Goal: Task Accomplishment & Management: Complete application form

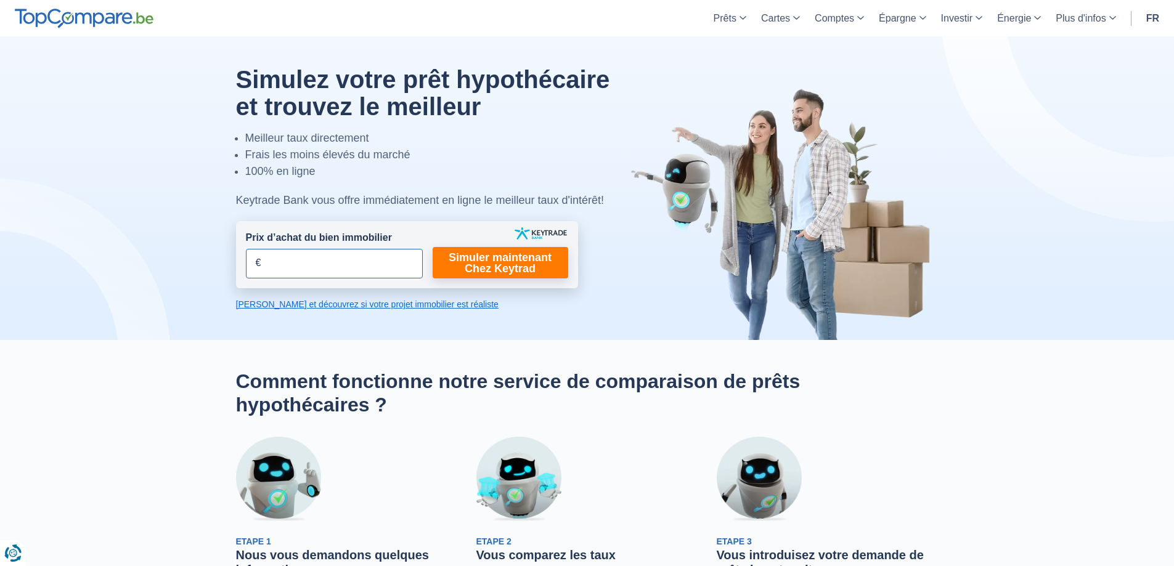
click at [292, 269] on input "Prix d’achat du bien immobilier" at bounding box center [334, 264] width 177 height 30
type input "350.000"
click at [523, 331] on div at bounding box center [587, 188] width 721 height 304
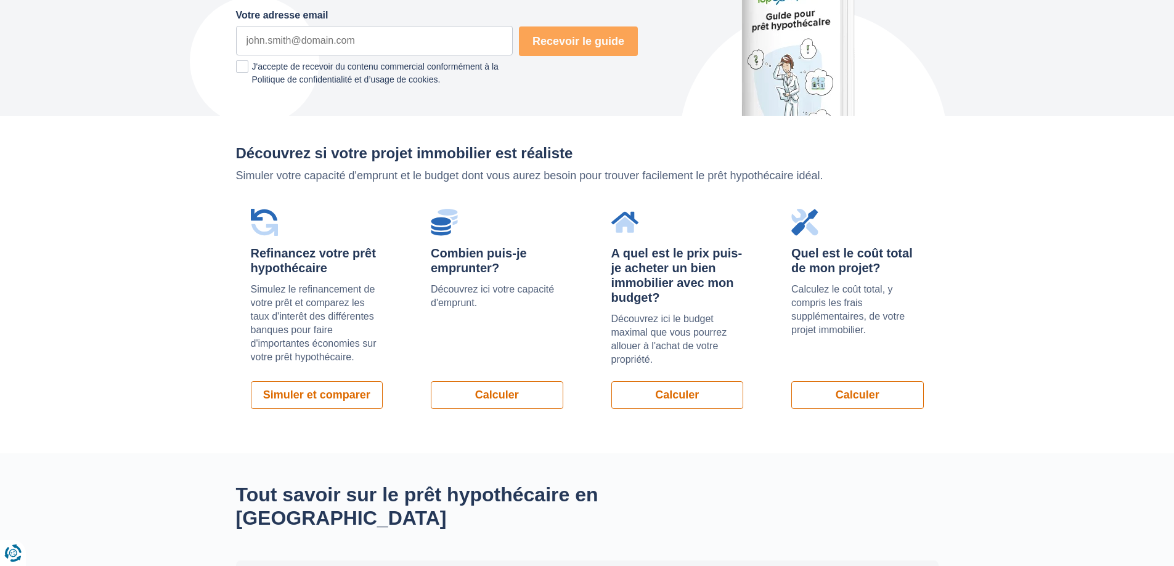
scroll to position [801, 0]
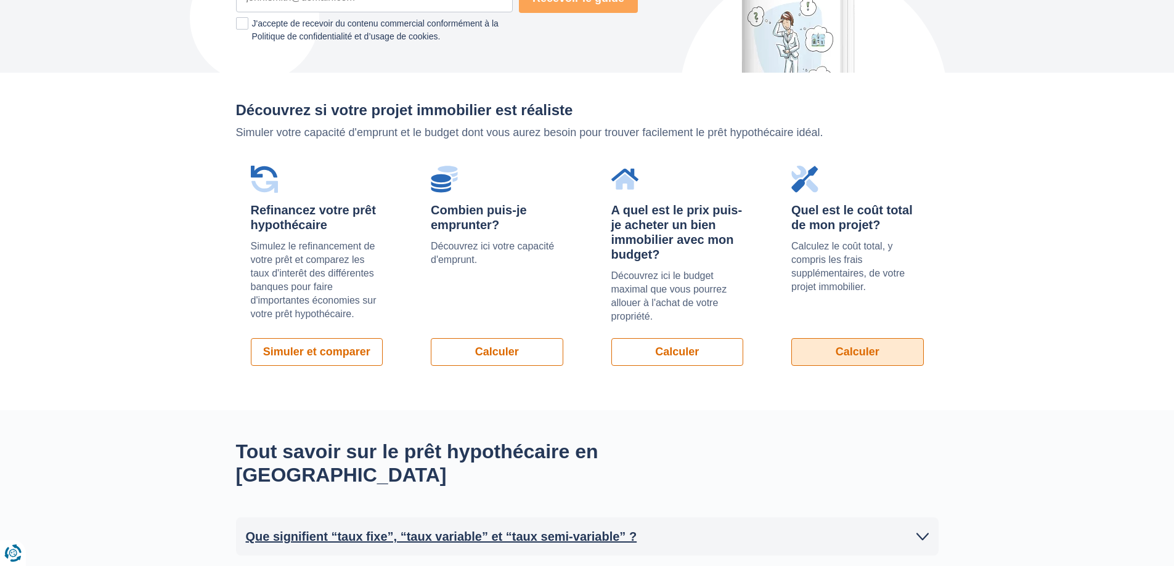
click at [878, 352] on link "Calculer" at bounding box center [857, 352] width 132 height 28
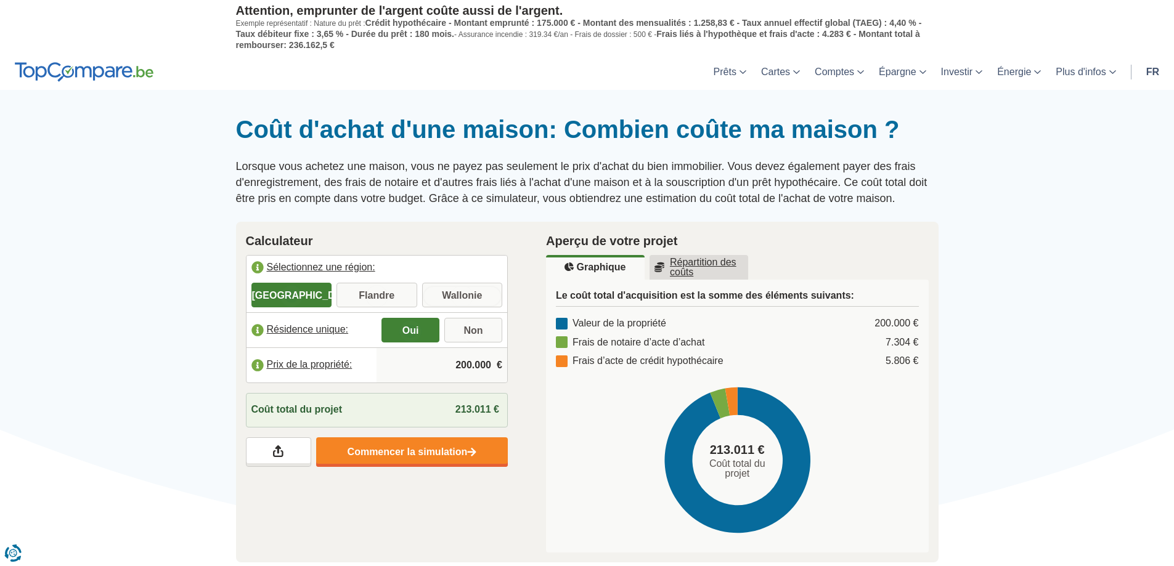
click at [472, 297] on input "Wallonie" at bounding box center [462, 296] width 81 height 22
radio input "true"
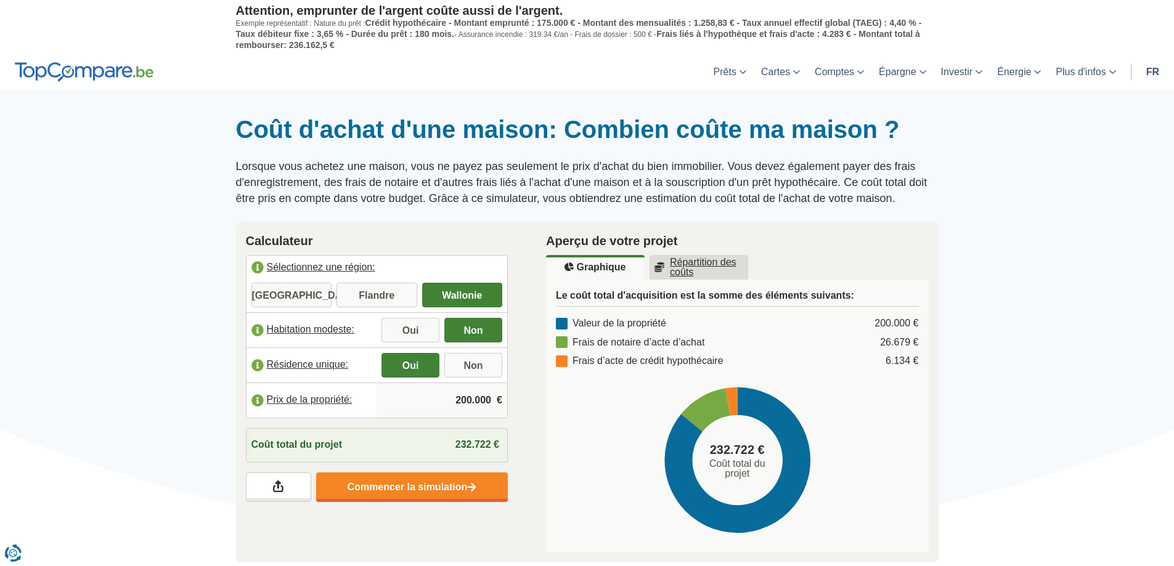
drag, startPoint x: 443, startPoint y: 402, endPoint x: 572, endPoint y: 415, distance: 129.4
click at [572, 415] on div "Calculateur Sélectionnez une région: Bruxelles Flandre Wallonie Habitation mode…" at bounding box center [587, 392] width 721 height 341
type input "350.000"
click at [413, 495] on link "Commencer la simulation" at bounding box center [412, 488] width 192 height 30
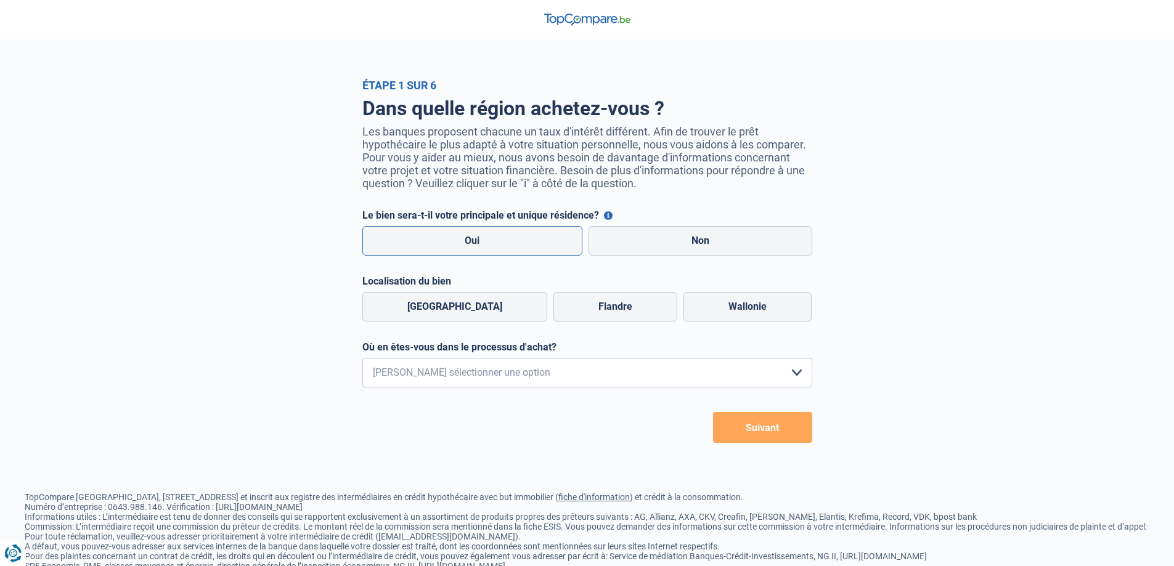
click at [467, 249] on label "Oui" at bounding box center [472, 241] width 221 height 30
click at [467, 249] on input "Oui" at bounding box center [472, 241] width 221 height 30
radio input "true"
click at [718, 304] on label "Wallonie" at bounding box center [747, 307] width 128 height 30
click at [718, 304] on input "Wallonie" at bounding box center [747, 307] width 128 height 30
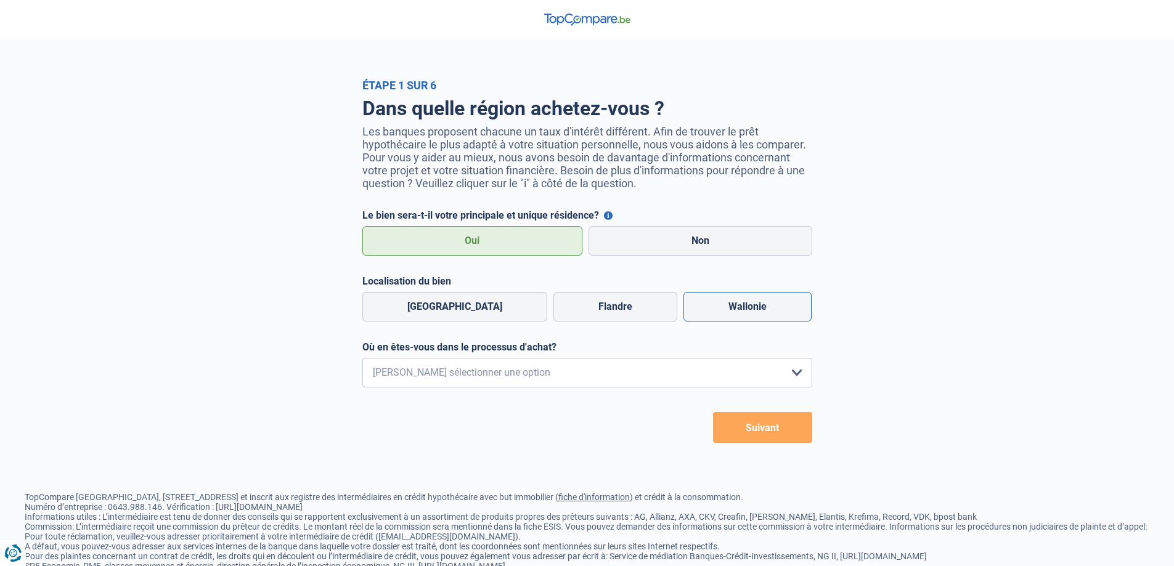
radio input "true"
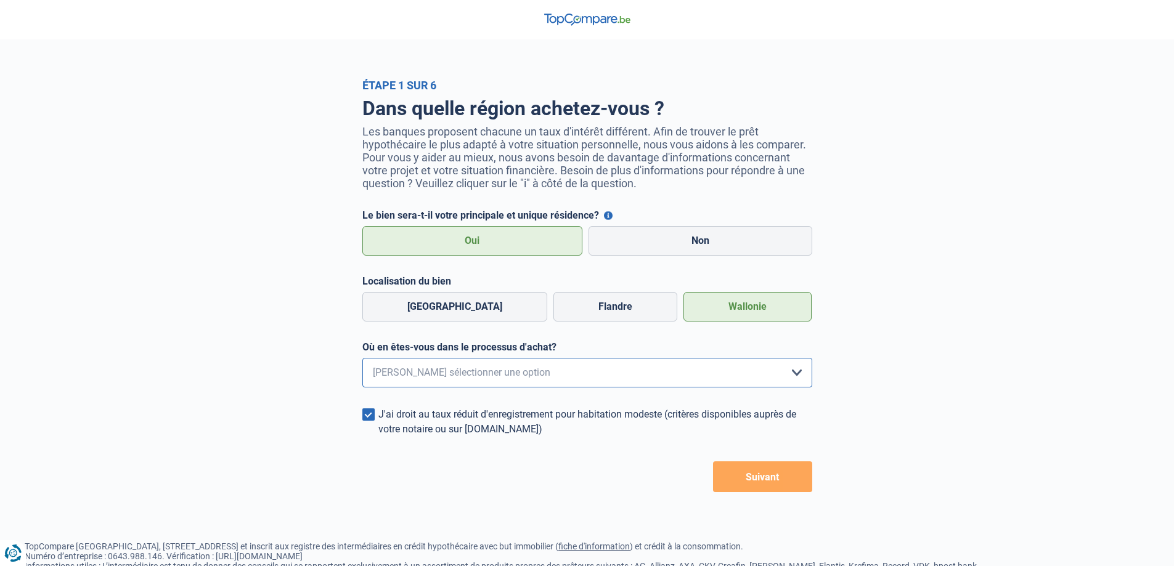
click at [704, 380] on select "Je me renseigne juste car je n'ai pas de projet d'achat concret actuellement Je…" at bounding box center [587, 373] width 450 height 30
select select "1b"
click at [362, 362] on select "Je me renseigne juste car je n'ai pas de projet d'achat concret actuellement Je…" at bounding box center [587, 373] width 450 height 30
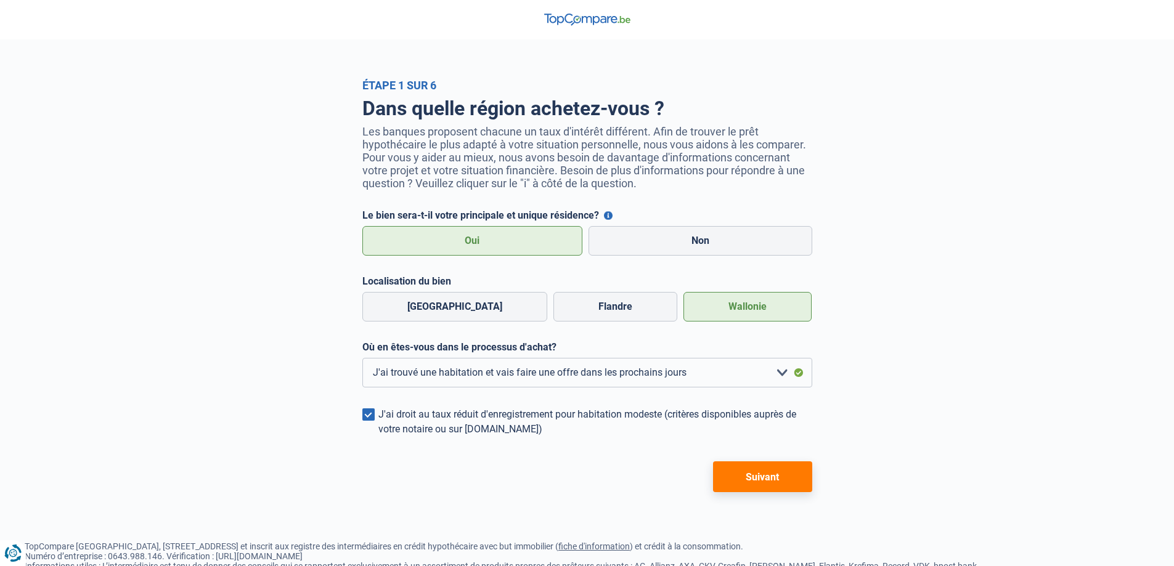
click at [759, 484] on button "Suivant" at bounding box center [762, 477] width 99 height 31
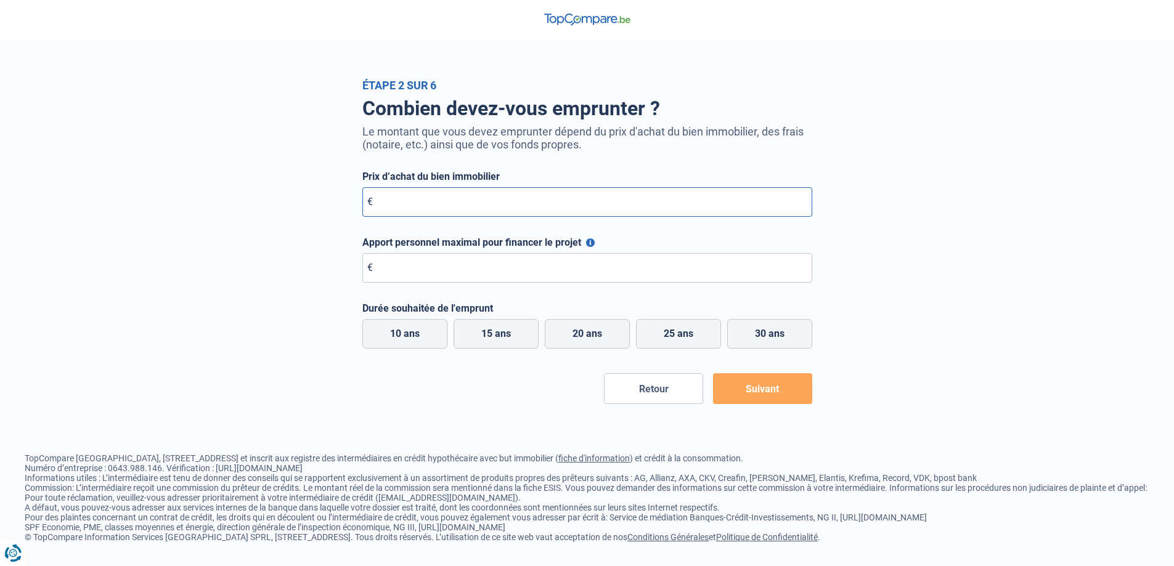
click at [496, 198] on input "Prix d’achat du bien immobilier" at bounding box center [587, 202] width 450 height 30
type input "350.000"
click at [474, 278] on input "Apport personnel maximal pour financer le projet" at bounding box center [587, 268] width 450 height 30
type input "90.000"
drag, startPoint x: 580, startPoint y: 336, endPoint x: 585, endPoint y: 330, distance: 7.4
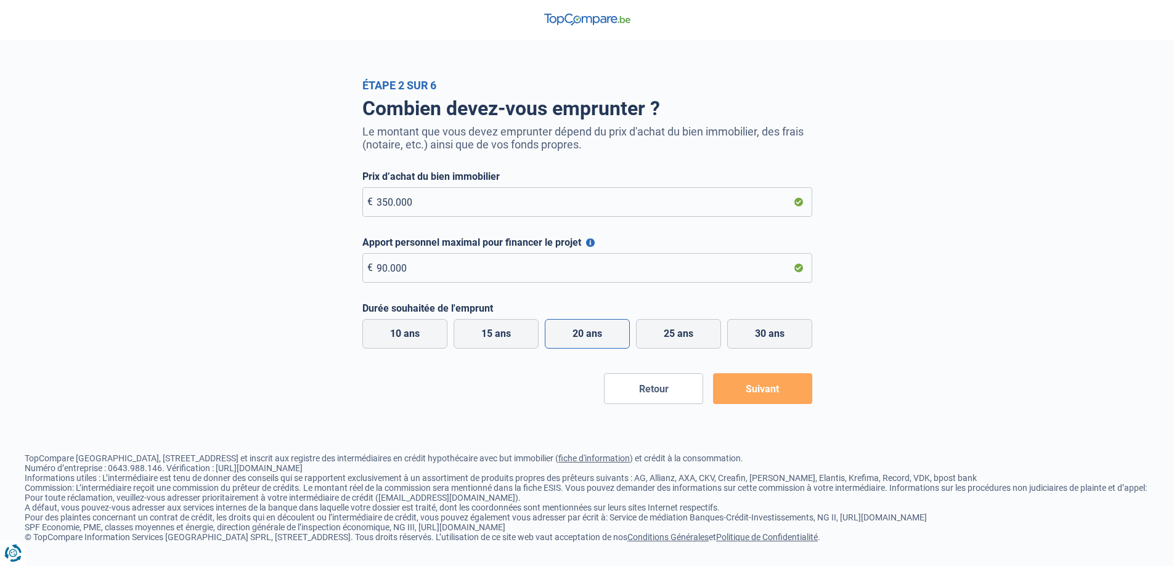
click at [585, 331] on label "20 ans" at bounding box center [587, 334] width 85 height 30
click at [601, 336] on label "20 ans" at bounding box center [587, 334] width 85 height 30
click at [601, 336] on input "20 ans" at bounding box center [587, 334] width 85 height 30
radio input "true"
click at [785, 390] on button "Suivant" at bounding box center [762, 388] width 99 height 31
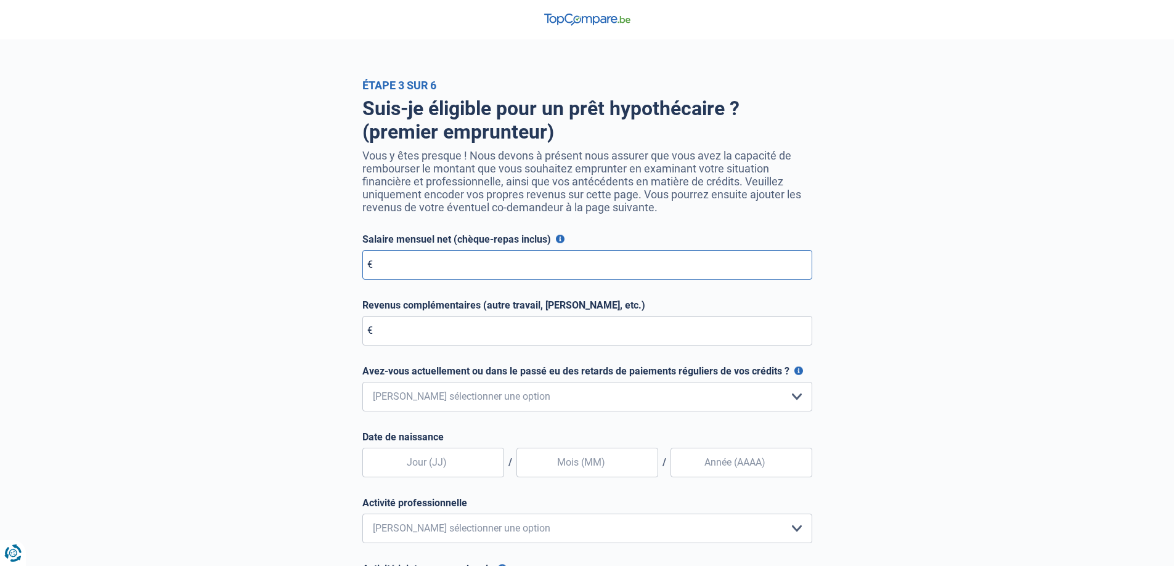
click at [515, 267] on input "Salaire mensuel net (chèque-repas inclus)" at bounding box center [587, 265] width 450 height 30
type input "4.000"
click at [465, 330] on input "Revenus complémentaires (autre travail, loyer, etc.)" at bounding box center [587, 331] width 450 height 30
type input "0"
click at [779, 409] on select "Non, jamais Oui mais j'ai tout remboursé il y a moins d'un an Oui mais cela fai…" at bounding box center [587, 397] width 450 height 30
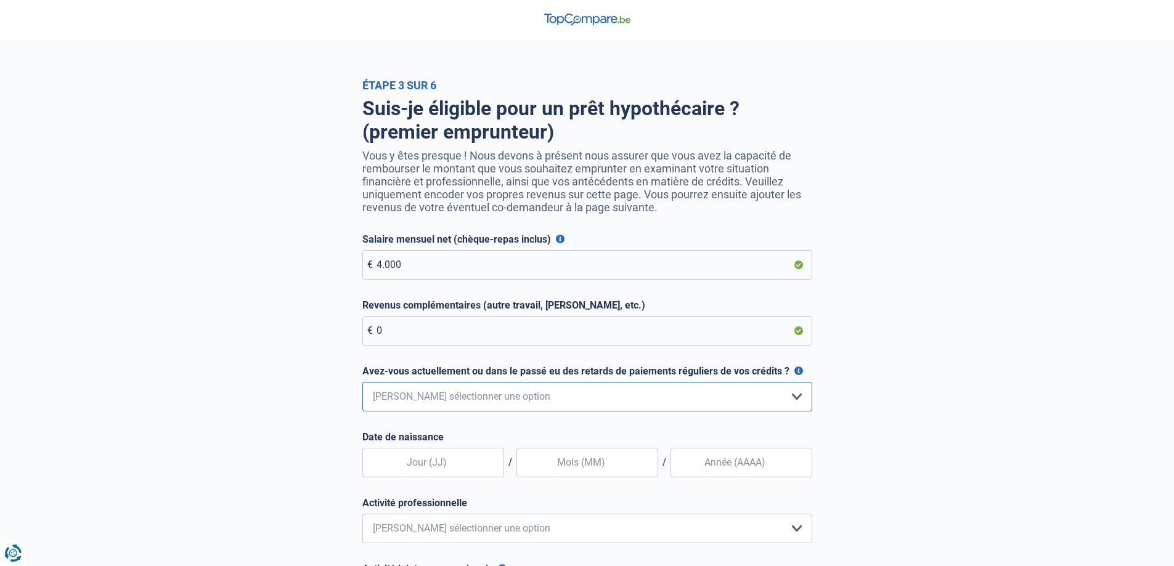
select select "0"
click at [362, 385] on select "Non, jamais Oui mais j'ai tout remboursé il y a moins d'un an Oui mais cela fai…" at bounding box center [587, 397] width 450 height 30
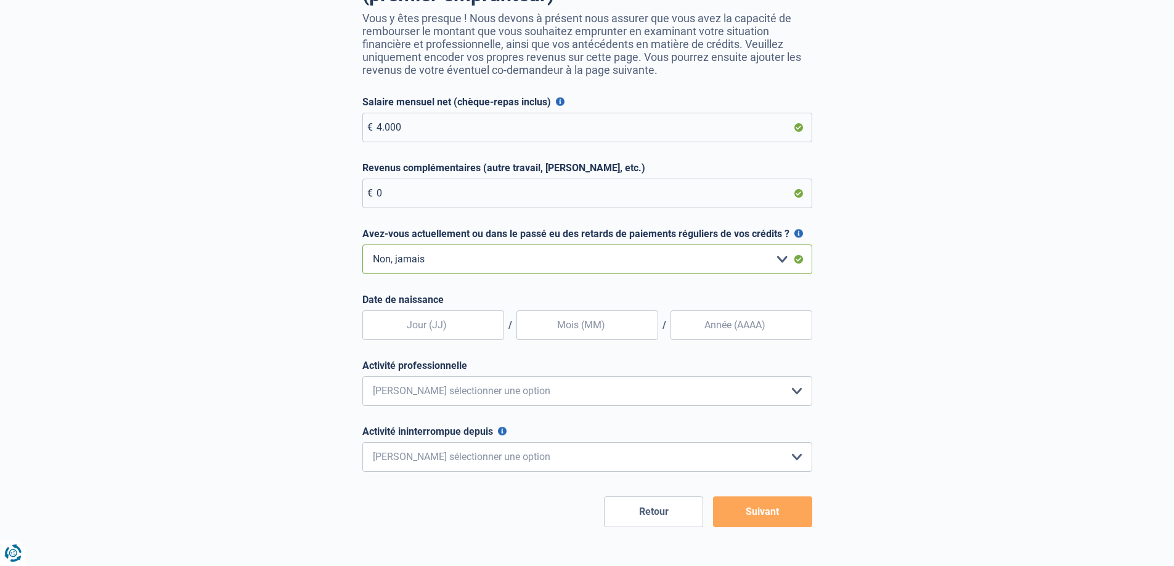
scroll to position [185, 0]
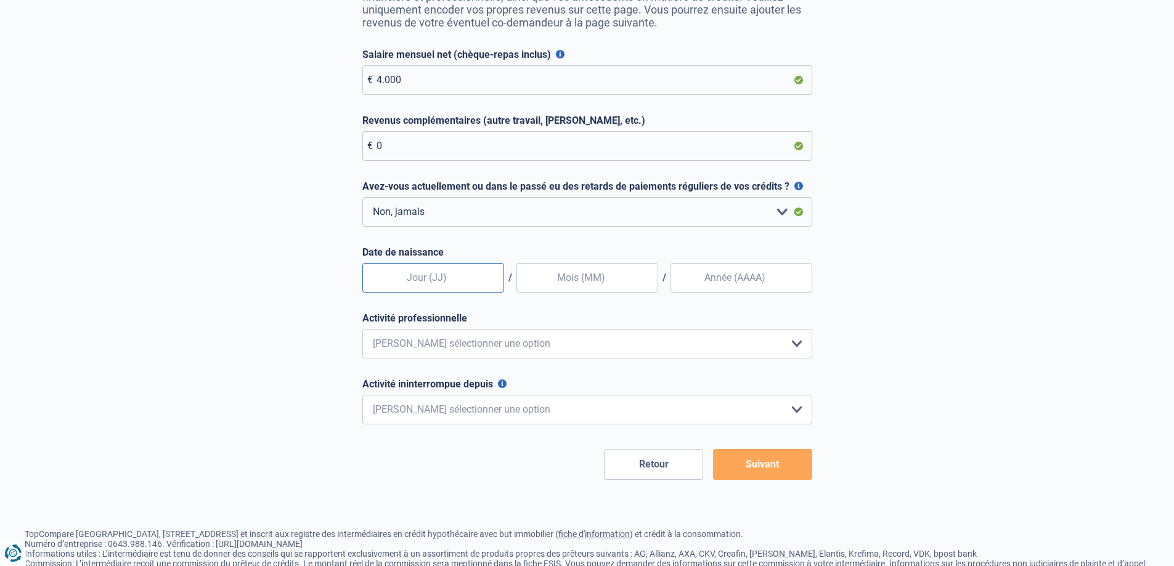
click at [431, 280] on input "text" at bounding box center [433, 278] width 142 height 30
type input "30"
type input "06"
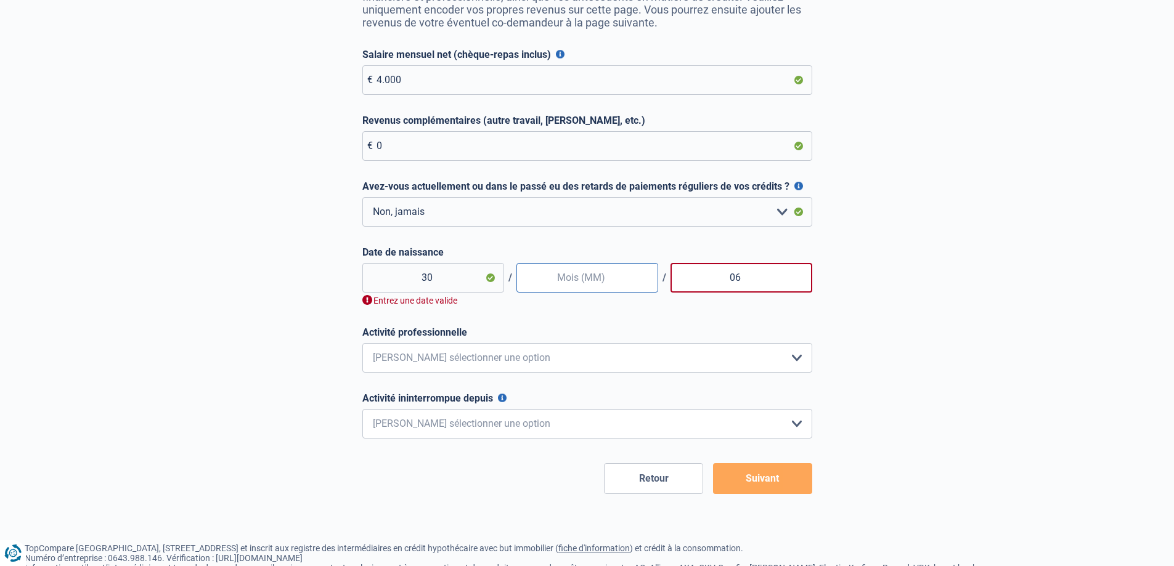
click at [571, 280] on input "text" at bounding box center [587, 278] width 142 height 30
type input "06"
type input "0"
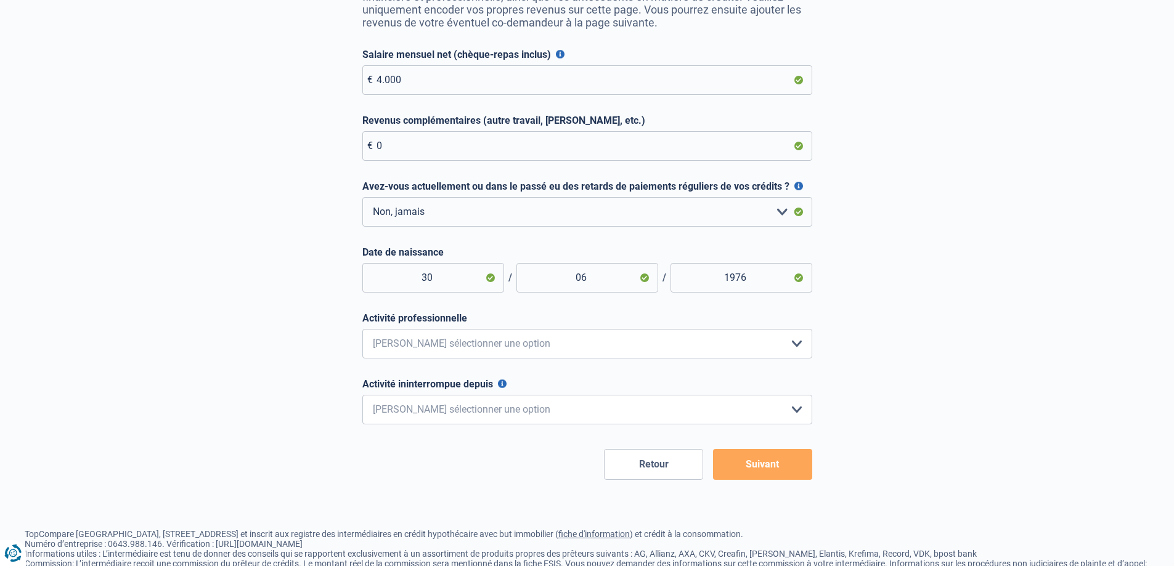
type input "1976"
click at [734, 354] on select "Employé privé Ouvrier Fonctionnaire Indépendant Dirigeant d'entreprise Pensionn…" at bounding box center [587, 344] width 450 height 30
select select "privateEmployee"
click at [362, 332] on select "Employé privé Ouvrier Fonctionnaire Indépendant Dirigeant d'entreprise Pensionn…" at bounding box center [587, 344] width 450 height 30
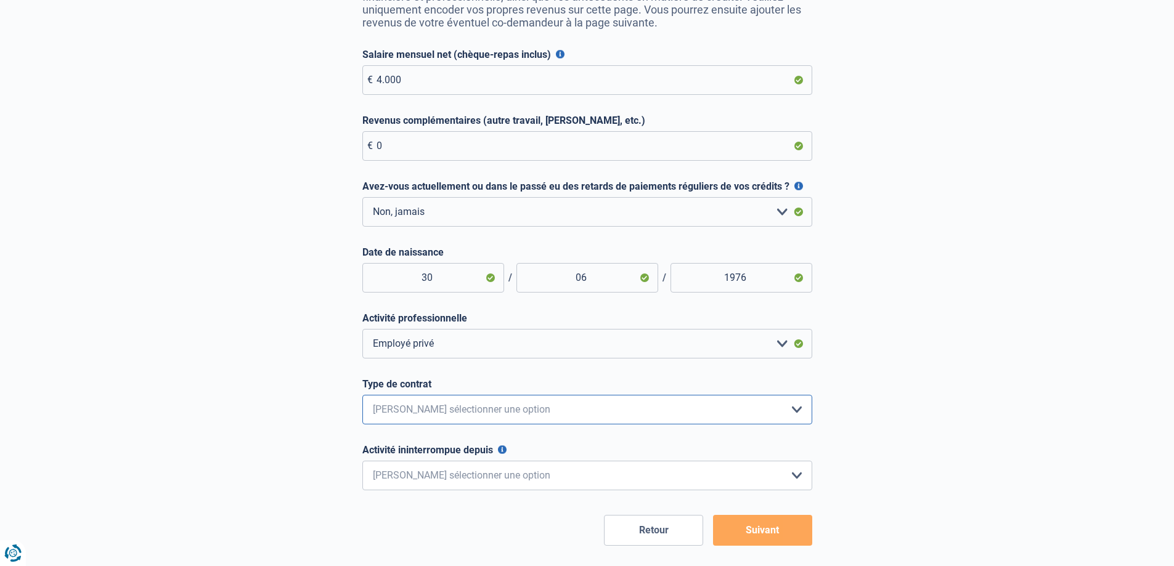
click at [512, 414] on select "Intérimaire Contrat à Durée Indéterminée Contrat à Durée Déterminée Veuillez sé…" at bounding box center [587, 410] width 450 height 30
select select "permanent"
click at [362, 398] on select "Intérimaire Contrat à Durée Indéterminée Contrat à Durée Déterminée Veuillez sé…" at bounding box center [587, 410] width 450 height 30
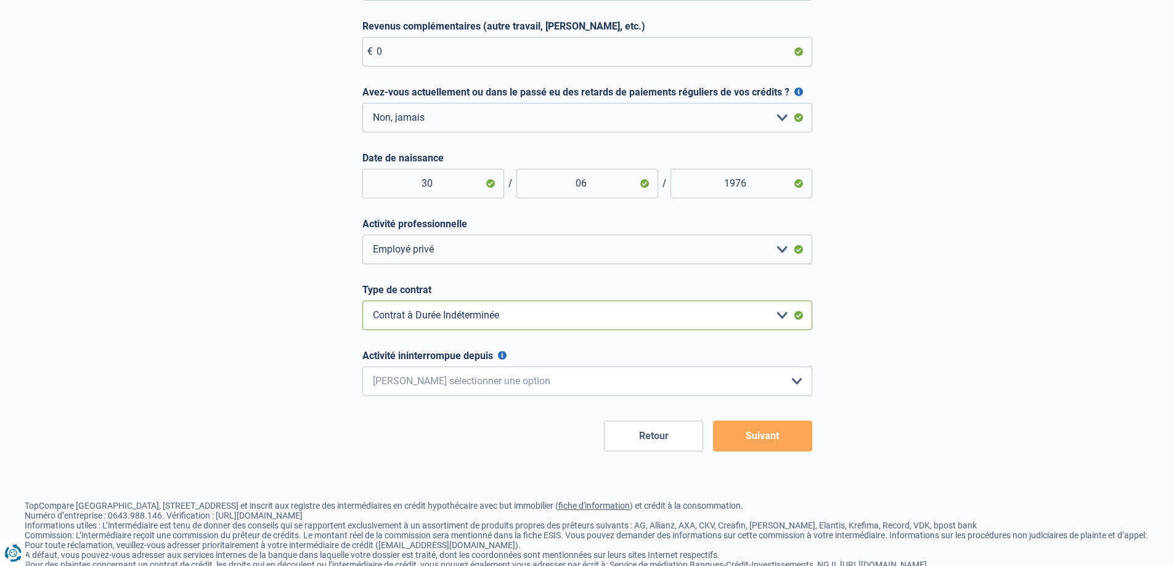
scroll to position [308, 0]
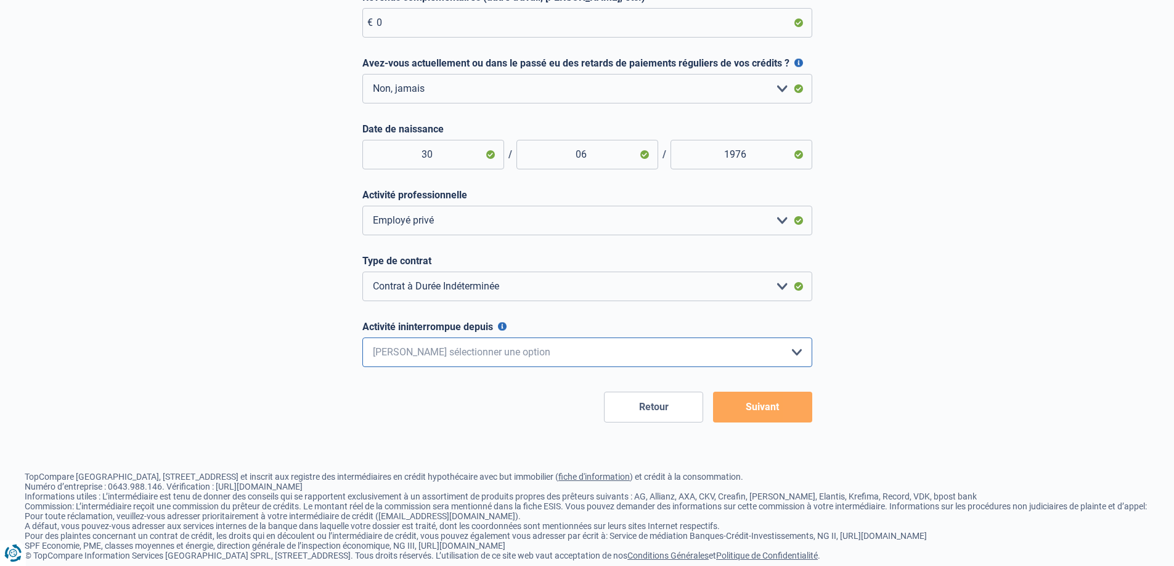
click at [534, 360] on select "< 6 mois 6 - 12 mois 12 - 24 mois 24 - 36 mois > 36 mois Veuillez sélectionner …" at bounding box center [587, 353] width 450 height 30
select select "more36"
click at [362, 341] on select "< 6 mois 6 - 12 mois 12 - 24 mois 24 - 36 mois > 36 mois Veuillez sélectionner …" at bounding box center [587, 353] width 450 height 30
click at [786, 420] on button "Suivant" at bounding box center [762, 407] width 99 height 31
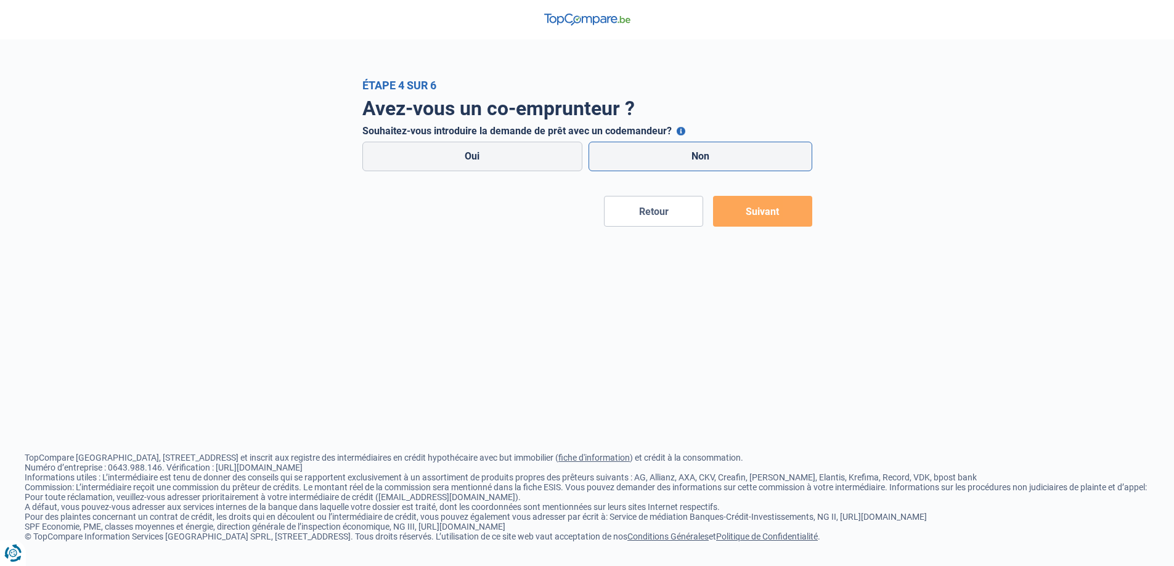
click at [701, 151] on label "Non" at bounding box center [701, 157] width 224 height 30
click at [701, 151] on input "Non" at bounding box center [701, 157] width 224 height 30
radio input "true"
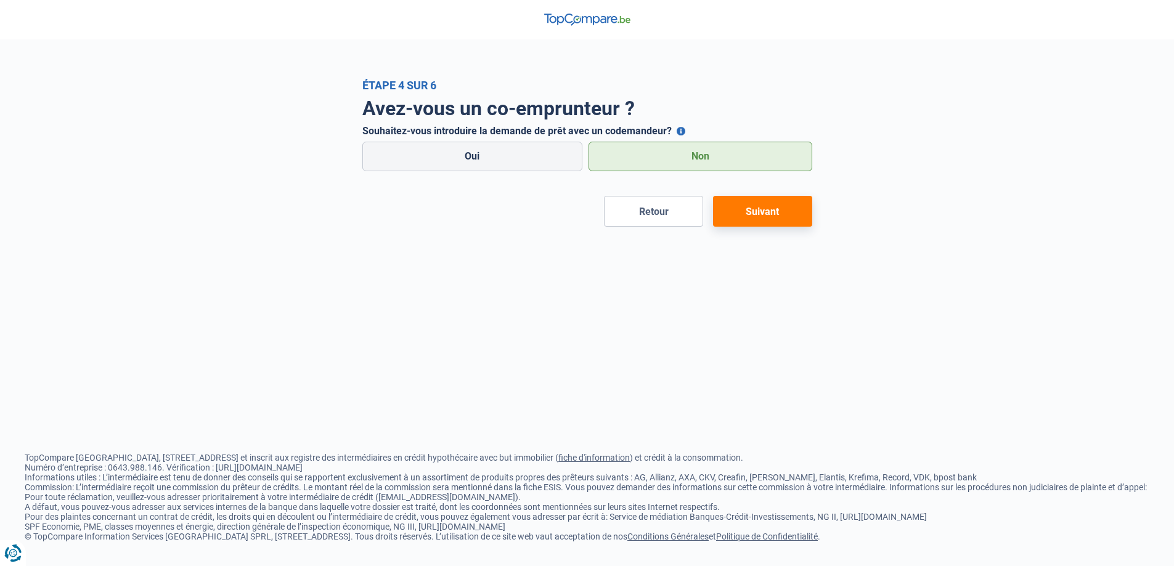
click at [775, 199] on button "Suivant" at bounding box center [762, 211] width 99 height 31
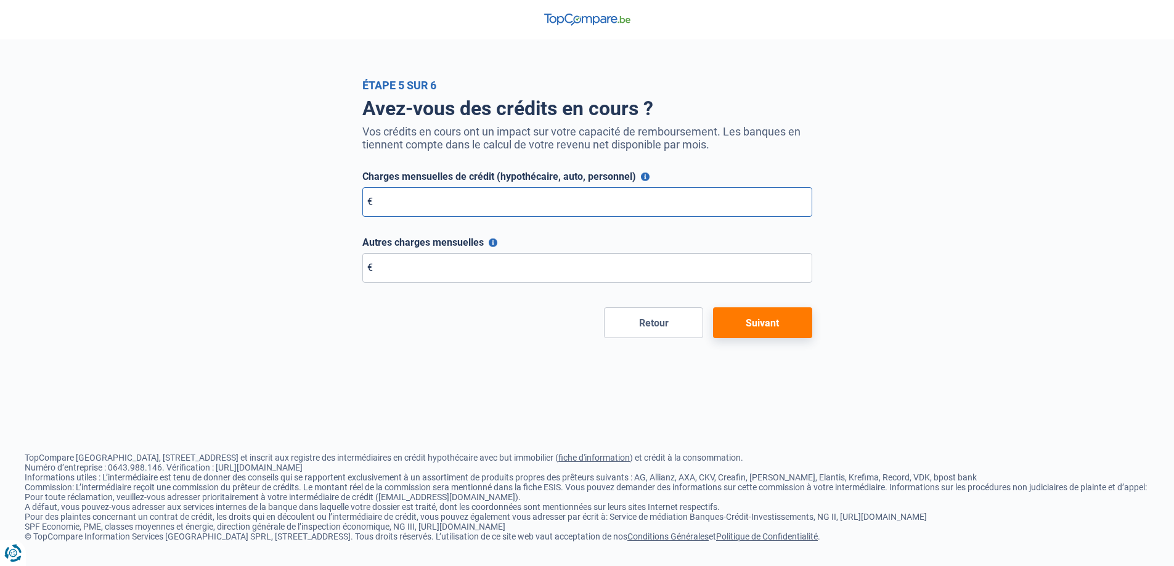
click at [559, 192] on input "Charges mensuelles de crédit (hypothécaire, auto, personnel)" at bounding box center [587, 202] width 450 height 30
type input "0"
click at [770, 326] on button "Suivant" at bounding box center [762, 323] width 99 height 31
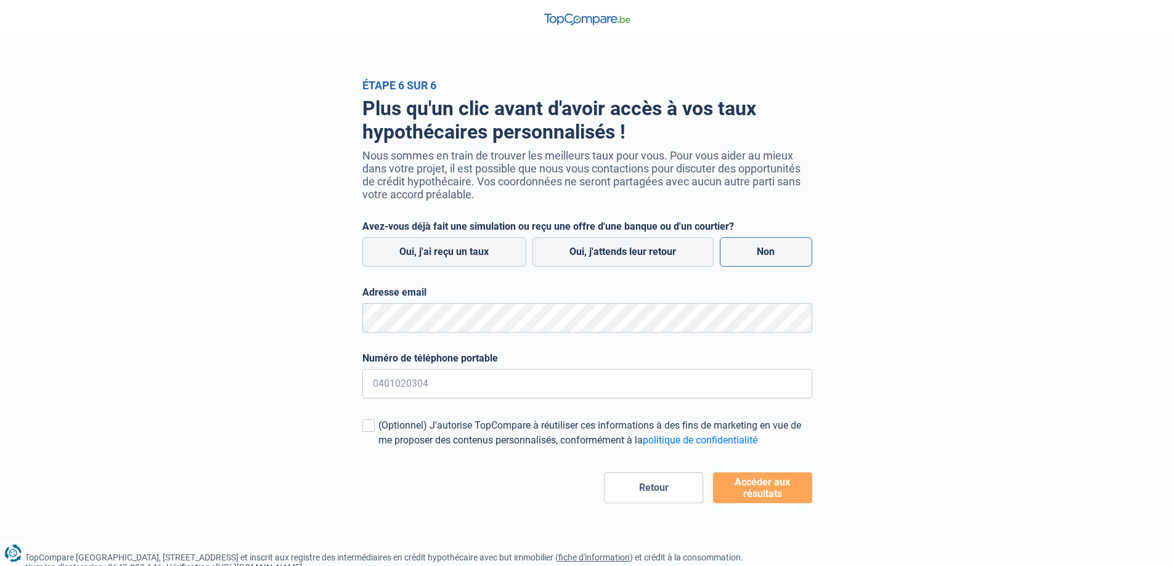
click at [766, 242] on label "Non" at bounding box center [766, 252] width 92 height 30
click at [766, 242] on input "Non" at bounding box center [766, 252] width 92 height 30
radio input "true"
click at [749, 493] on button "Accéder aux résultats" at bounding box center [762, 488] width 99 height 31
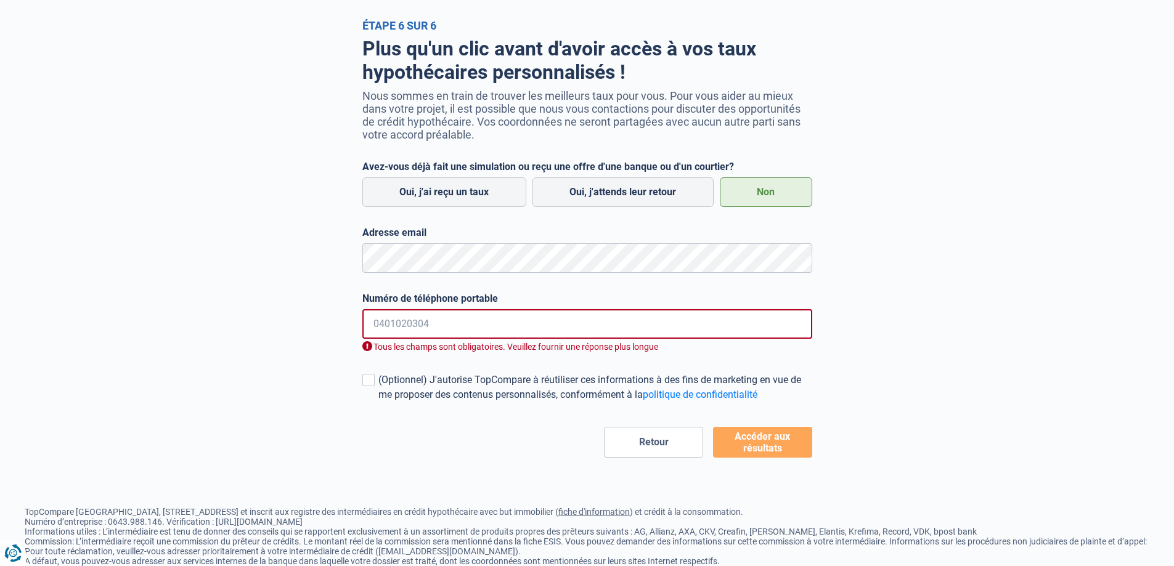
scroll to position [108, 0]
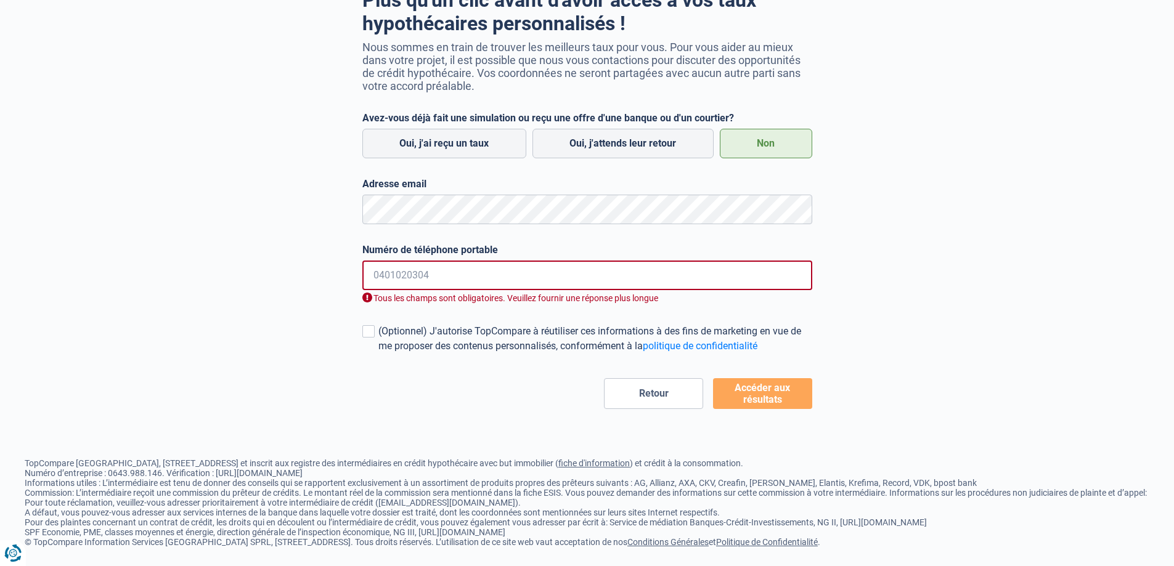
click at [425, 277] on input "Numéro de téléphone portable" at bounding box center [587, 276] width 450 height 30
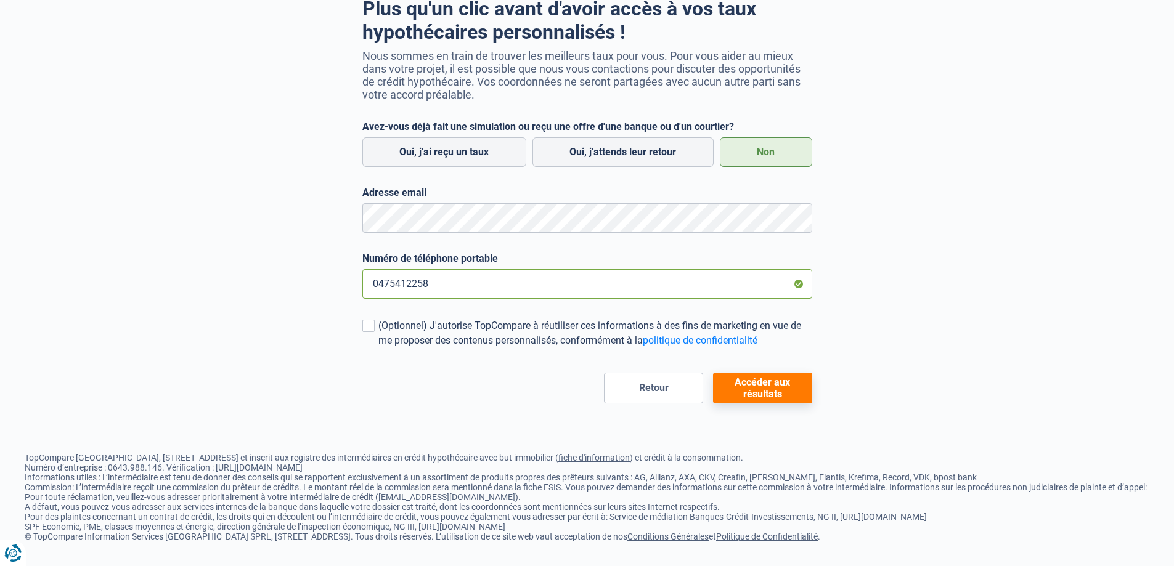
type input "0475412258"
click at [785, 386] on button "Accéder aux résultats" at bounding box center [762, 388] width 99 height 31
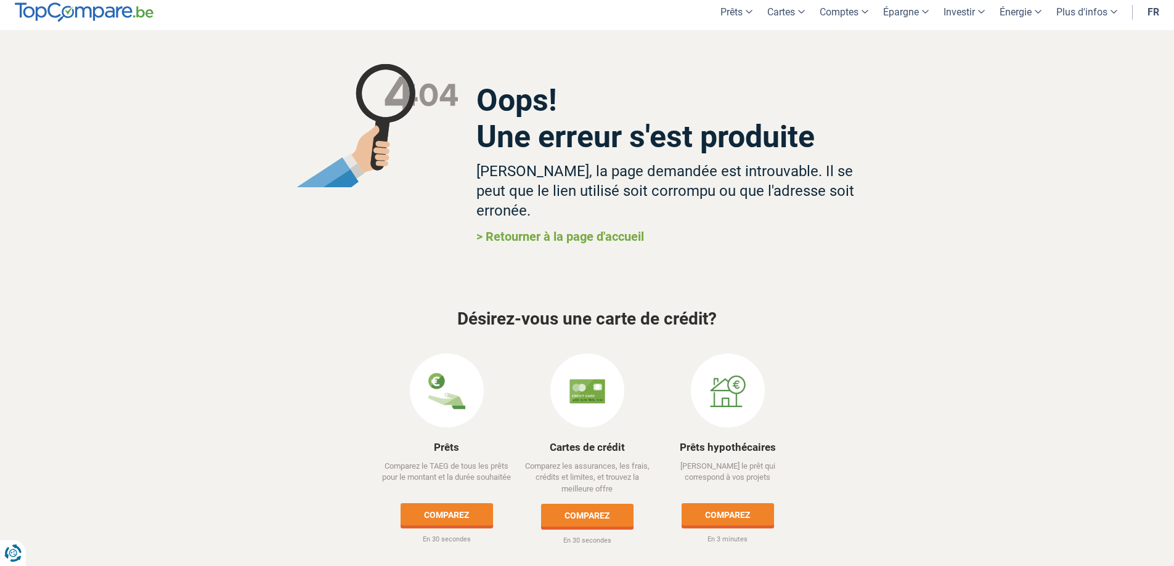
scroll to position [9, 0]
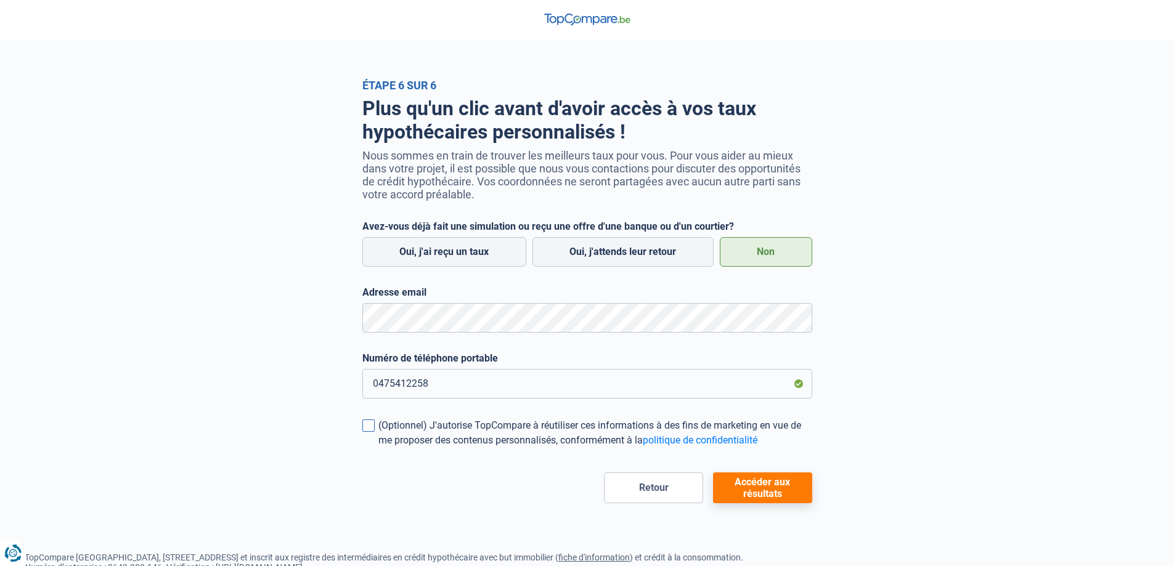
click at [368, 432] on span at bounding box center [368, 426] width 12 height 12
click at [378, 448] on input "(Optionnel) J'autorise TopCompare à réutiliser ces informations à des fins de m…" at bounding box center [378, 448] width 0 height 0
click at [765, 492] on button "Accéder aux résultats" at bounding box center [762, 488] width 99 height 31
